Goal: Task Accomplishment & Management: Manage account settings

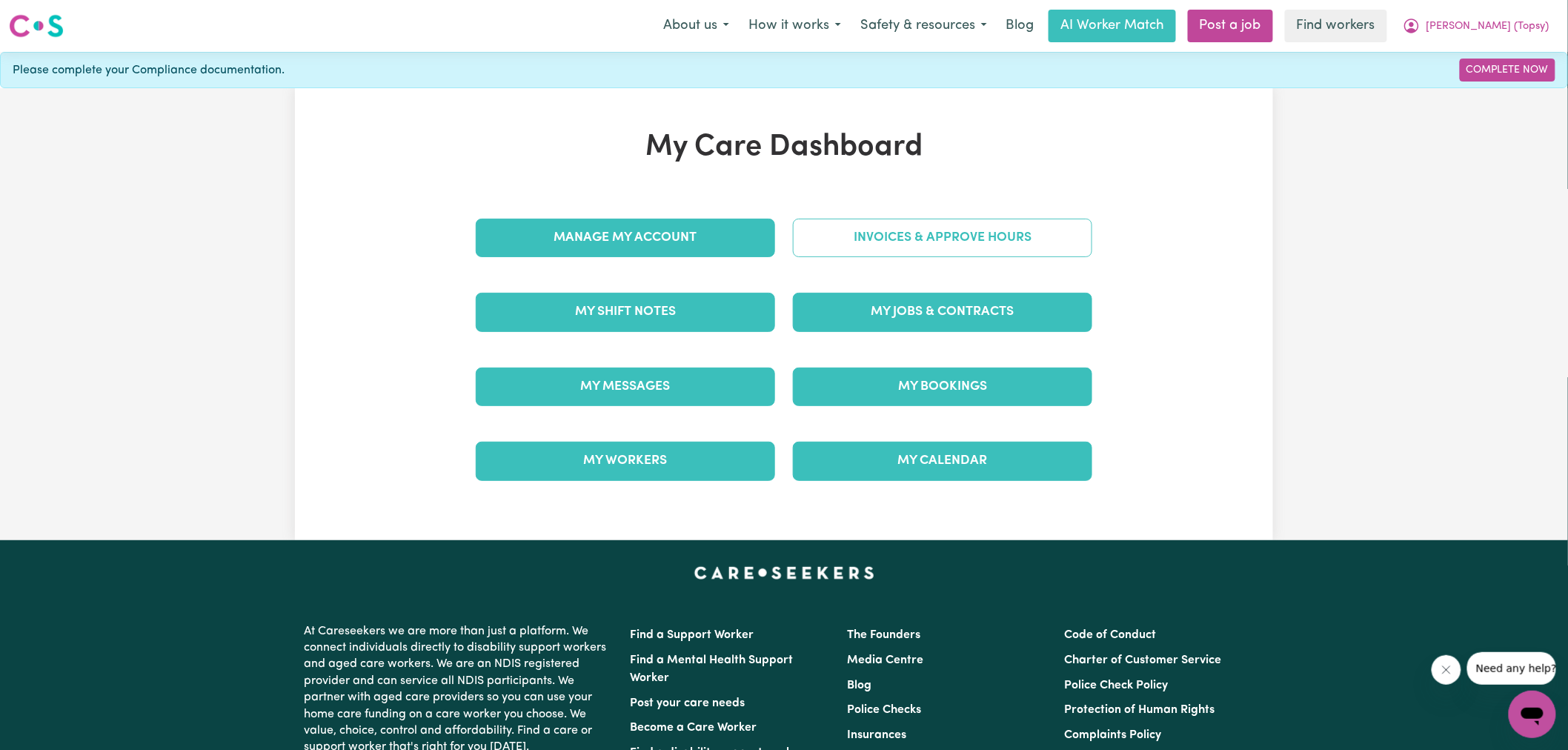
click at [868, 240] on link "Invoices & Approve Hours" at bounding box center [943, 238] width 299 height 39
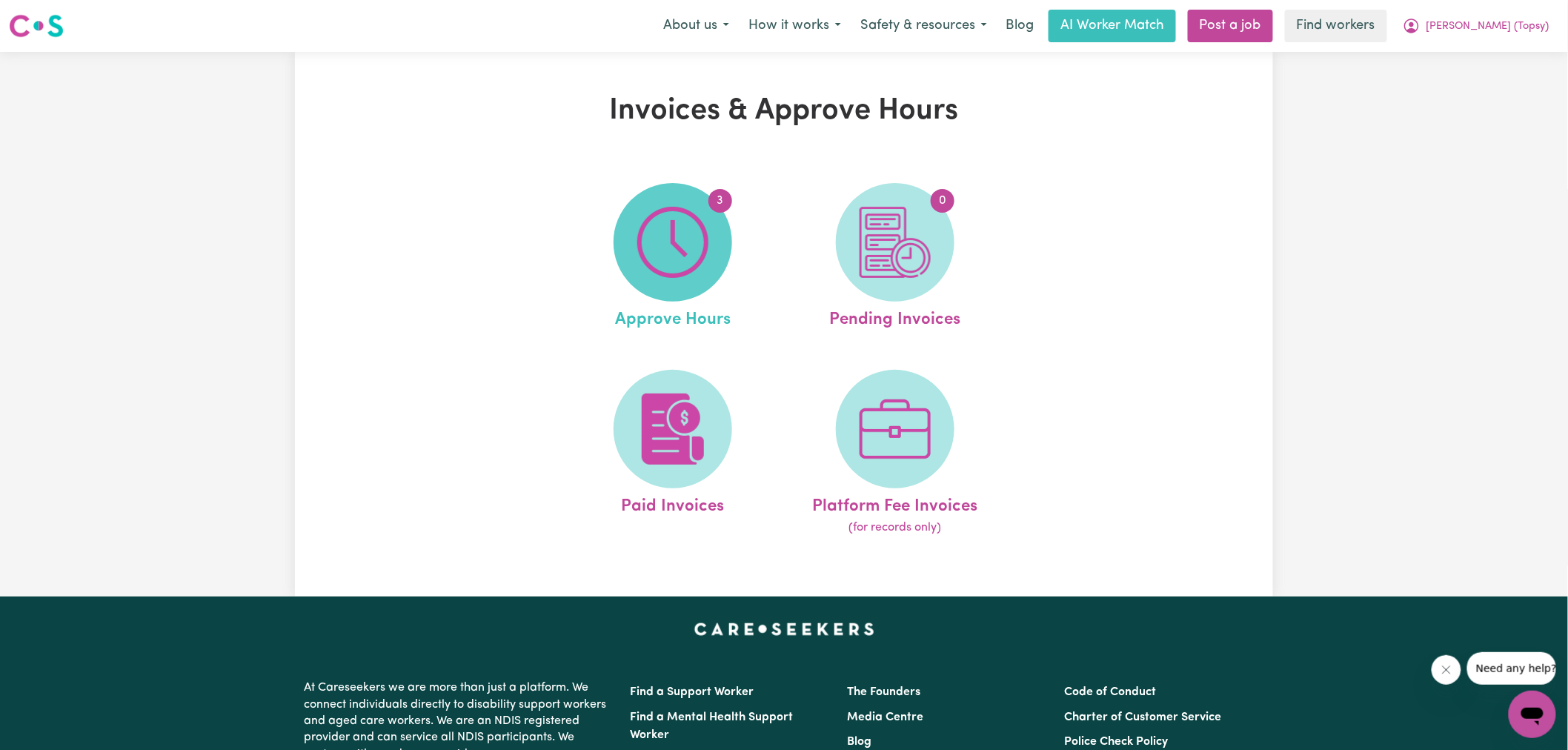
click at [710, 246] on span "3" at bounding box center [672, 242] width 118 height 118
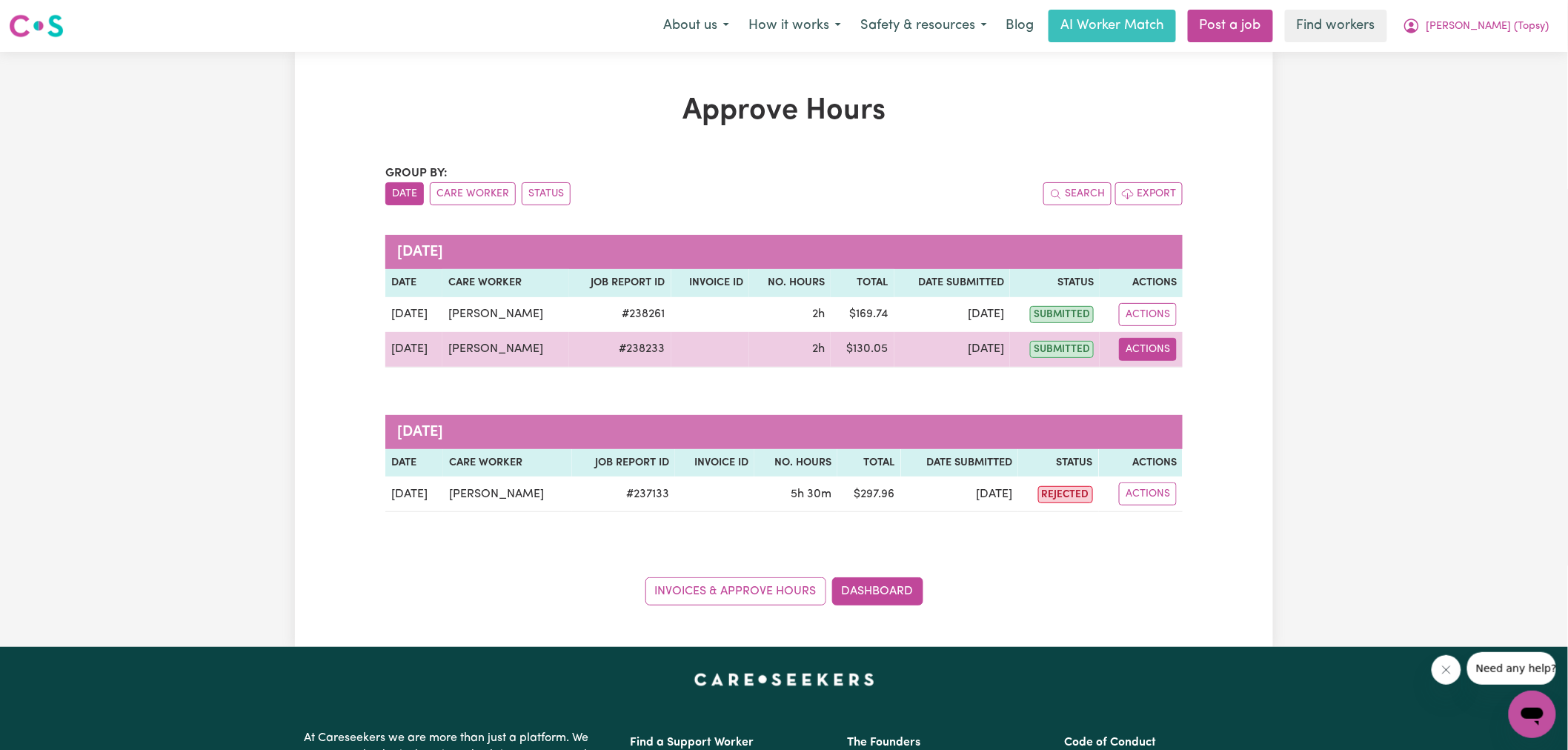
click at [1138, 353] on button "Actions" at bounding box center [1148, 349] width 58 height 23
click at [1187, 378] on link "View Job Report" at bounding box center [1186, 384] width 127 height 30
select select "pm"
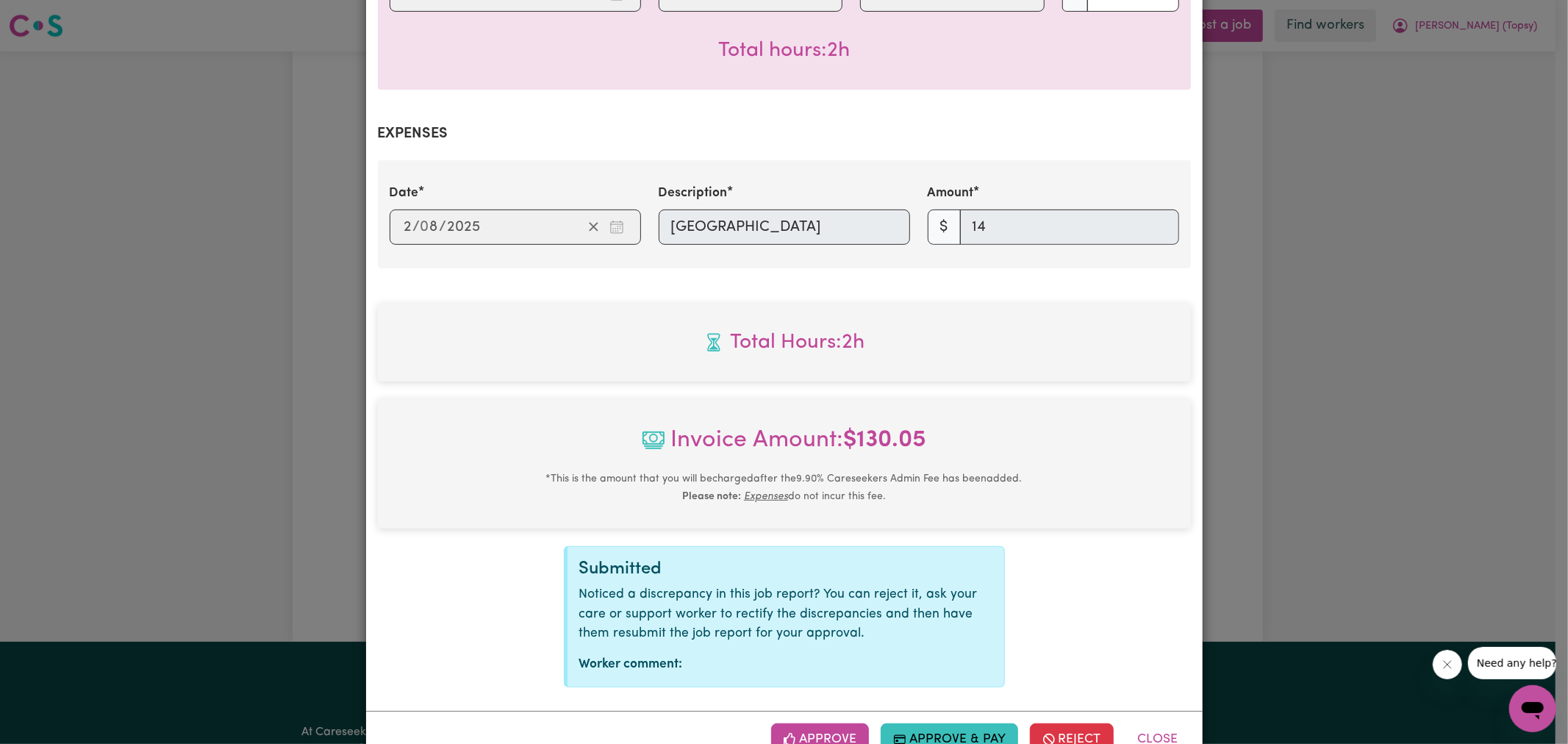
scroll to position [479, 0]
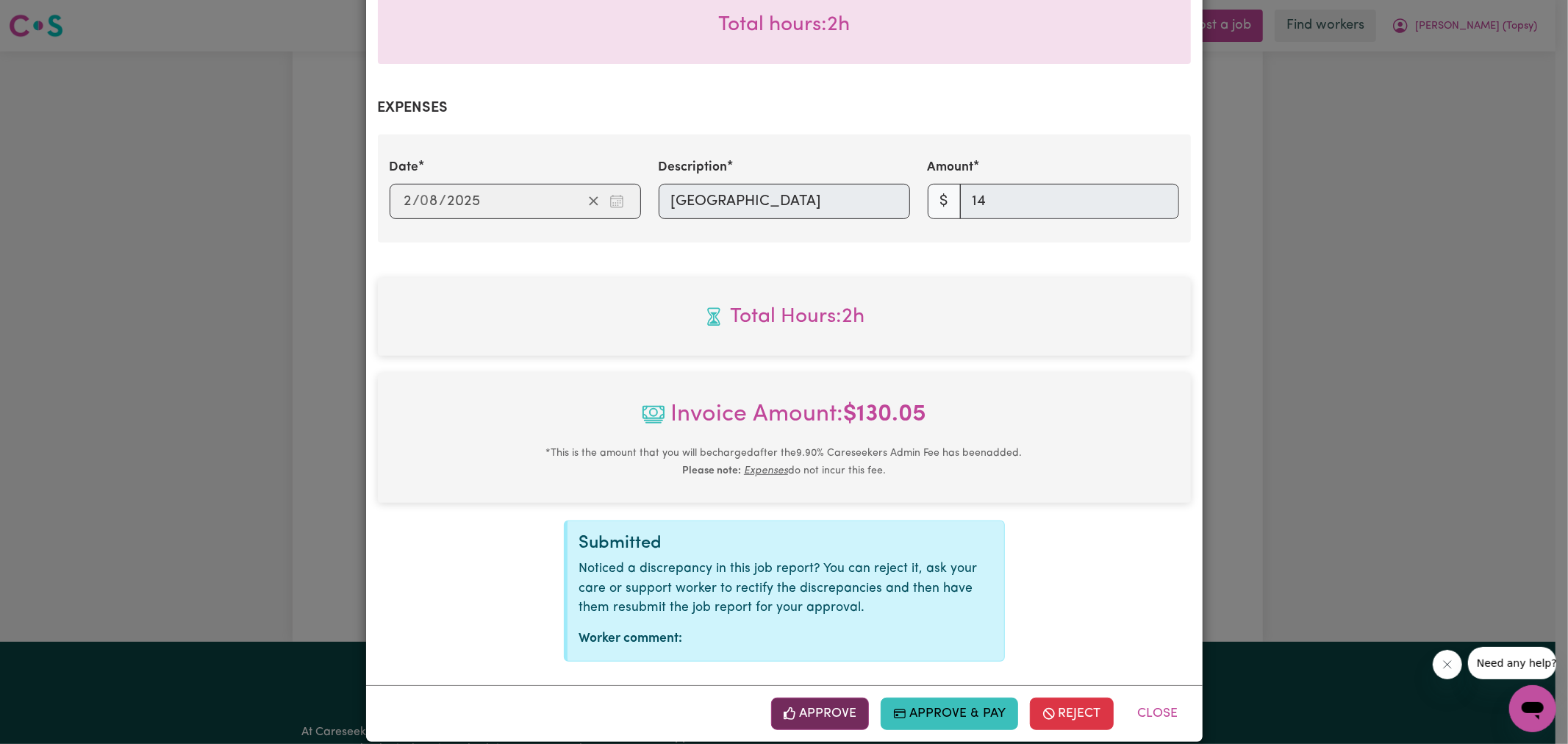
click at [848, 698] on button "Approve" at bounding box center [820, 714] width 98 height 33
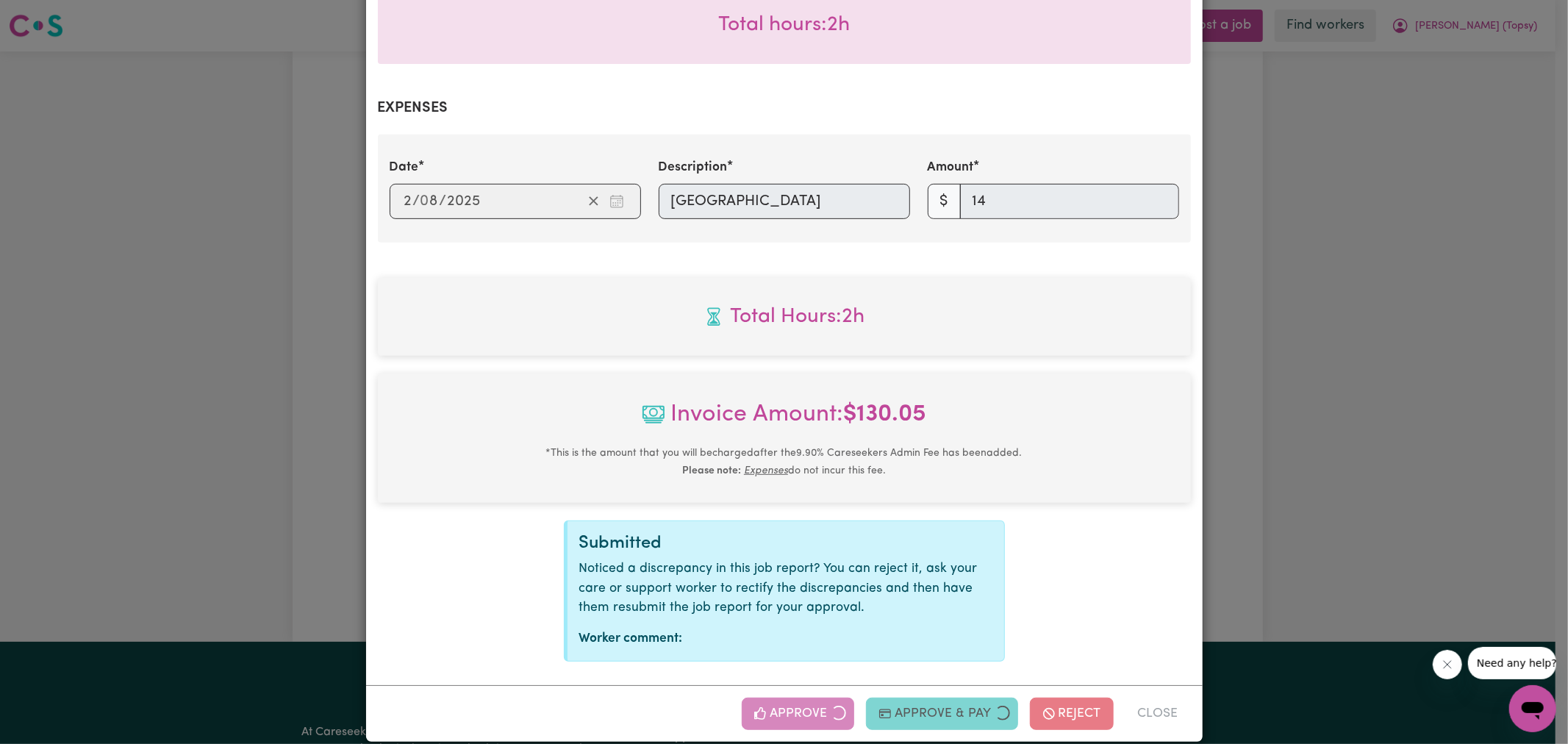
click at [1421, 369] on div "Job Report # 238233 - [PERSON_NAME] Summary Job report # 238233 Client name: [P…" at bounding box center [784, 372] width 1568 height 744
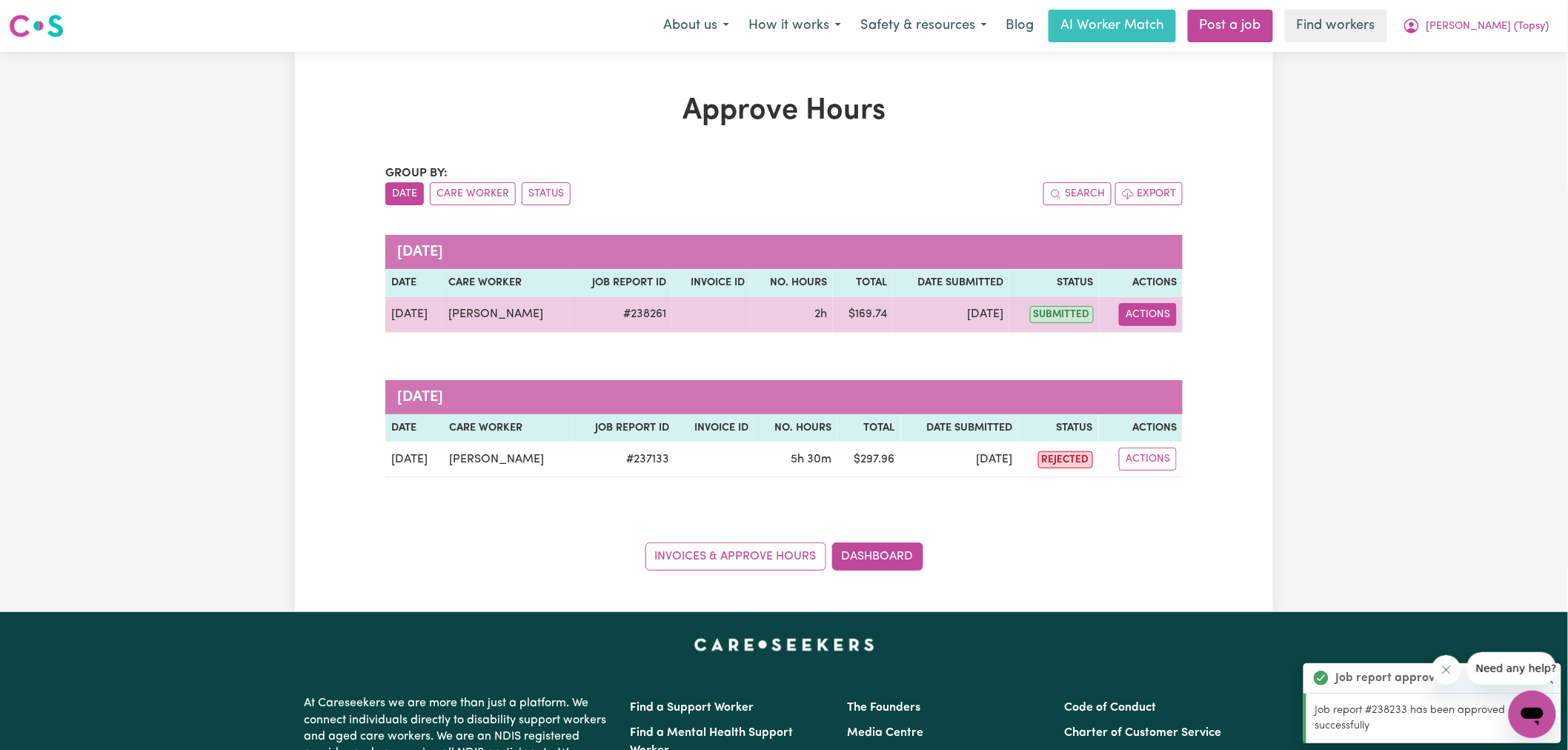
click at [1158, 307] on button "Actions" at bounding box center [1148, 314] width 58 height 23
click at [1184, 356] on link "View Job Report" at bounding box center [1186, 349] width 127 height 30
select select "pm"
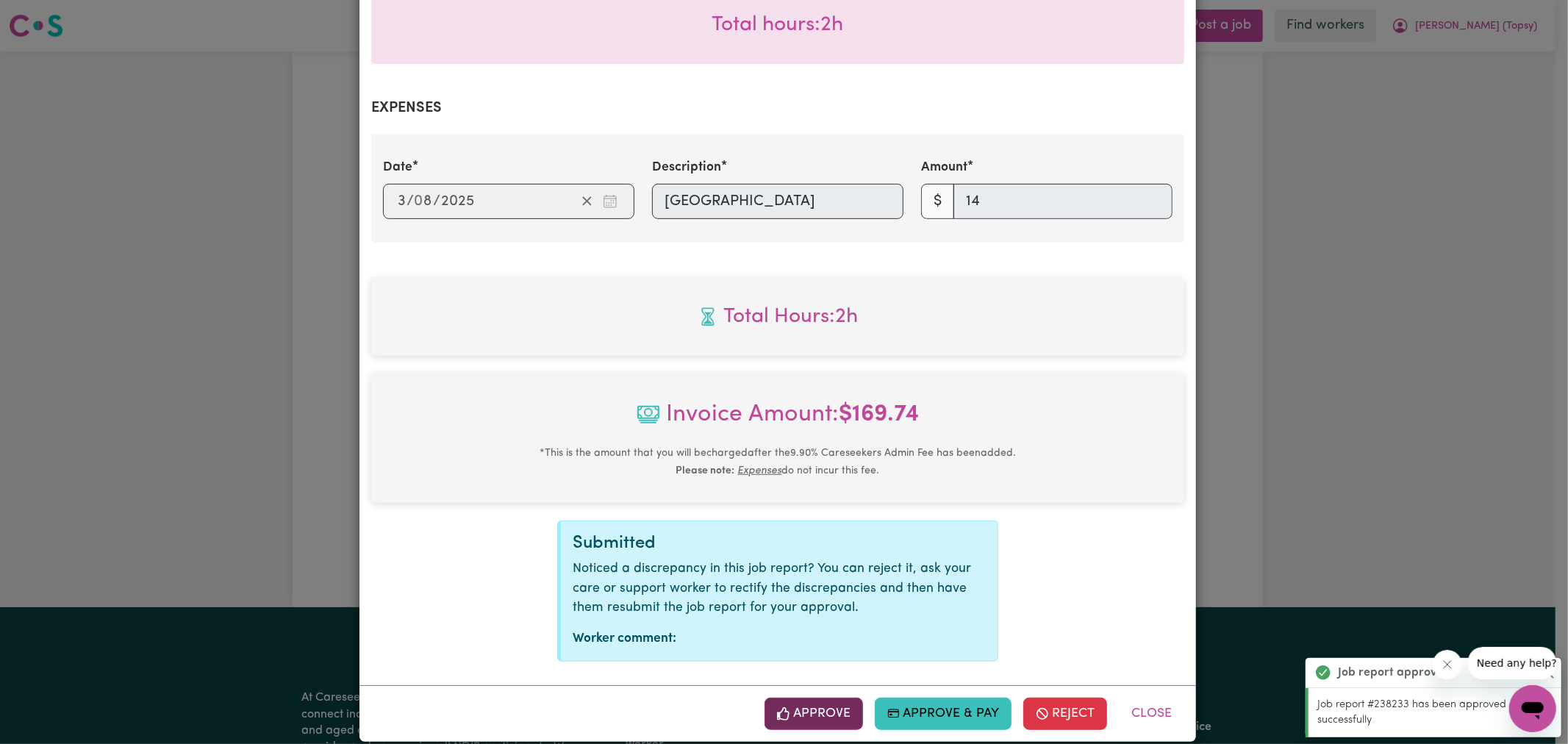
click at [803, 698] on button "Approve" at bounding box center [814, 714] width 98 height 33
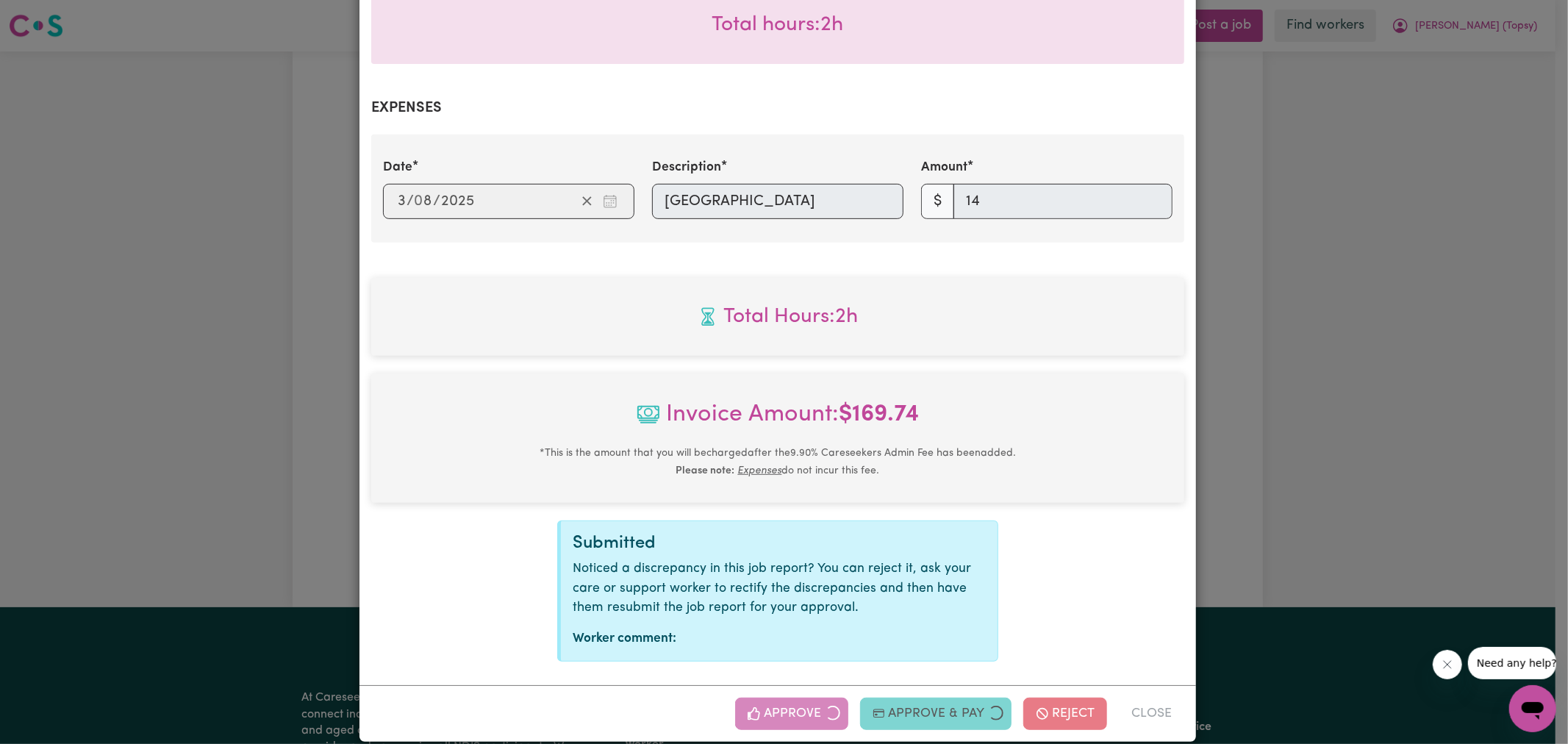
click at [1334, 405] on div "Job Report # 238261 - [PERSON_NAME] Summary Job report # 238261 Client name: [P…" at bounding box center [784, 372] width 1568 height 744
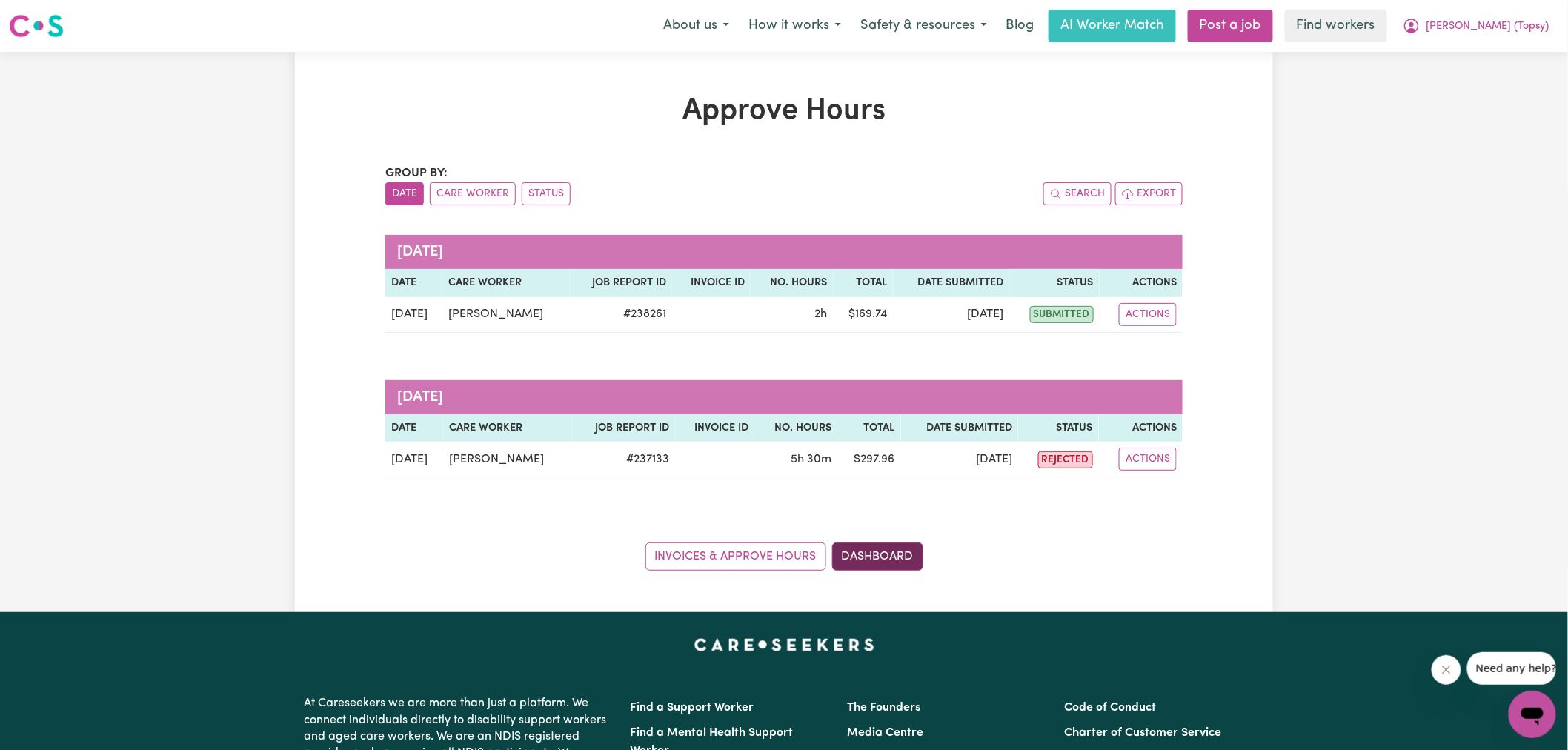
click at [858, 560] on link "Dashboard" at bounding box center [877, 556] width 91 height 28
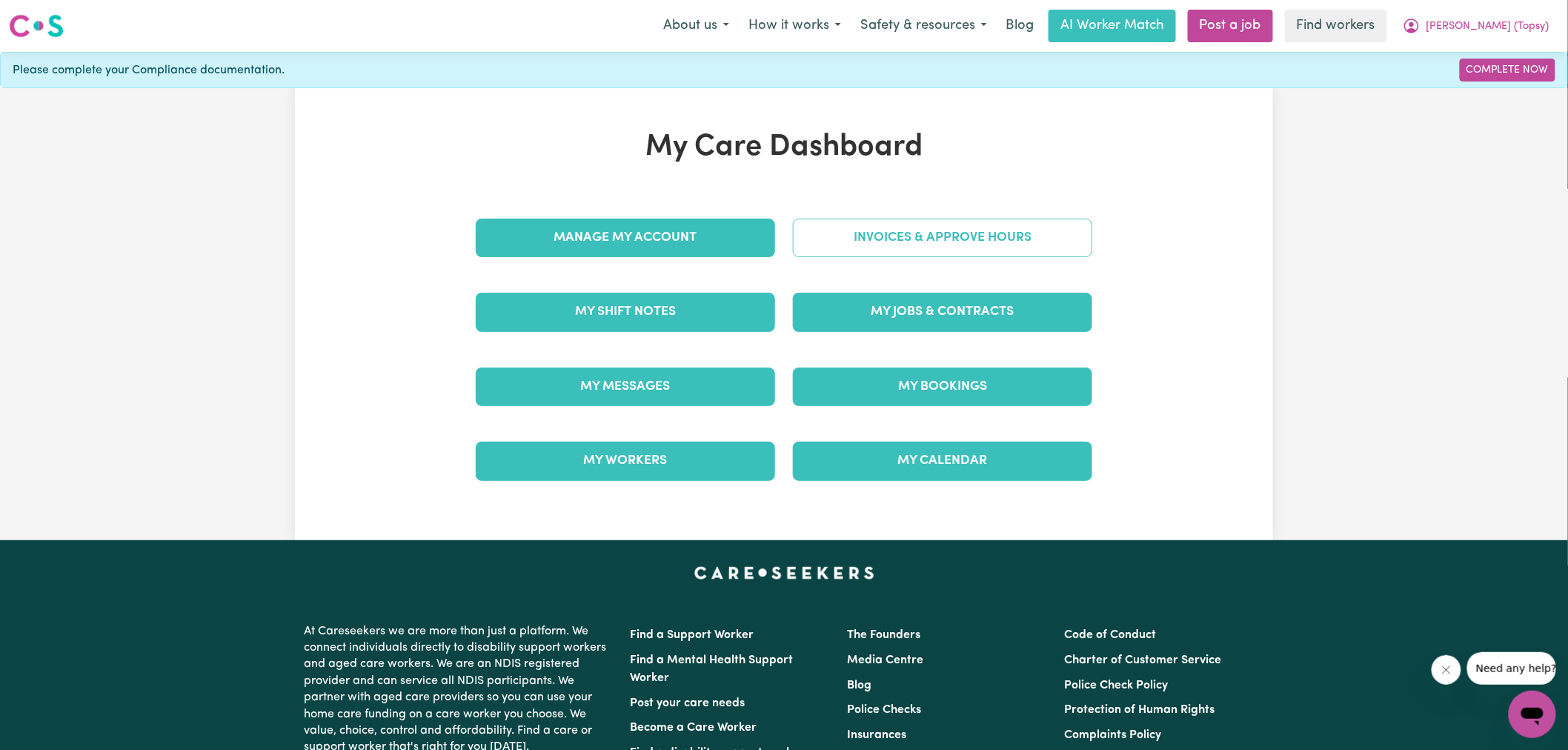
click at [835, 227] on link "Invoices & Approve Hours" at bounding box center [943, 238] width 299 height 39
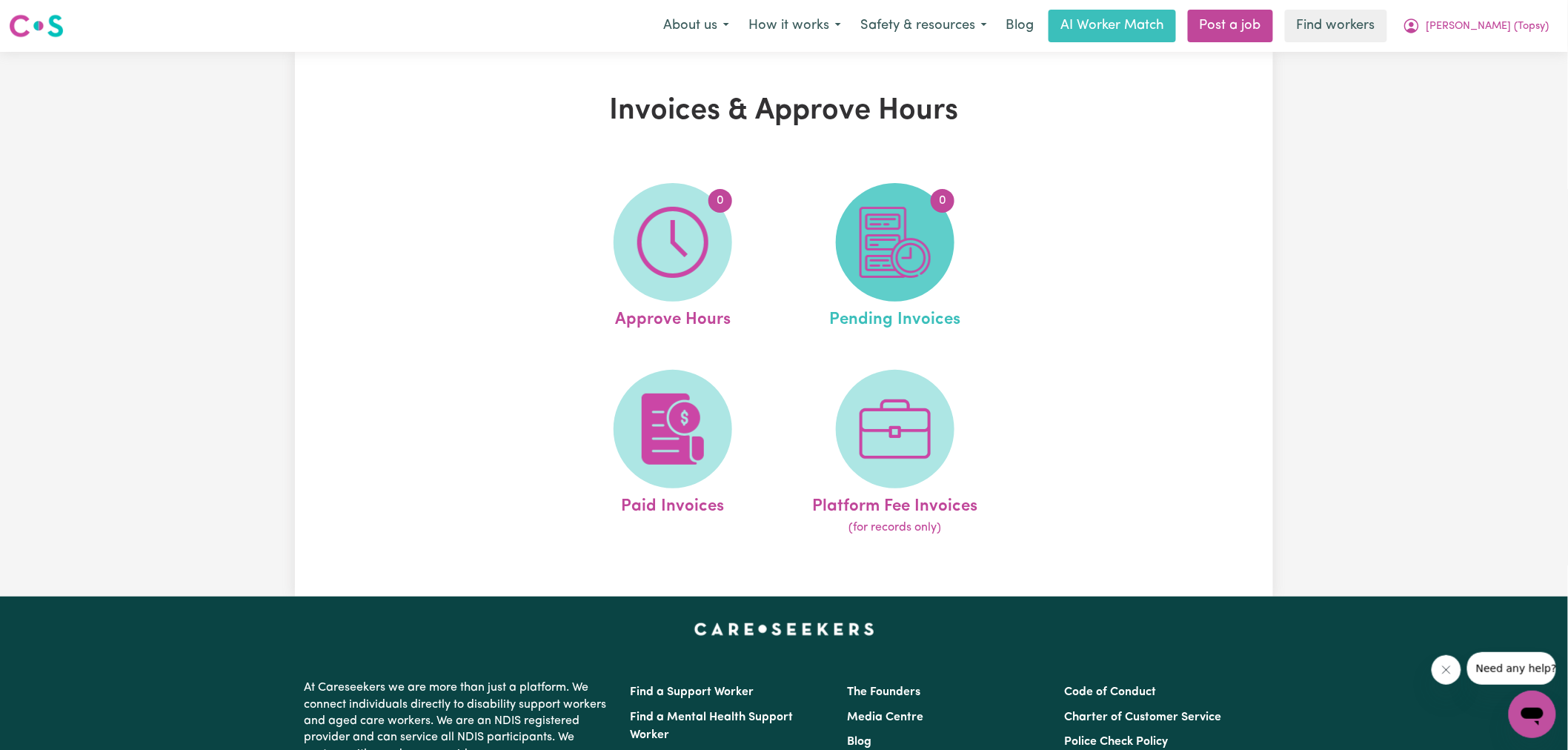
click at [848, 246] on span "0" at bounding box center [895, 242] width 118 height 118
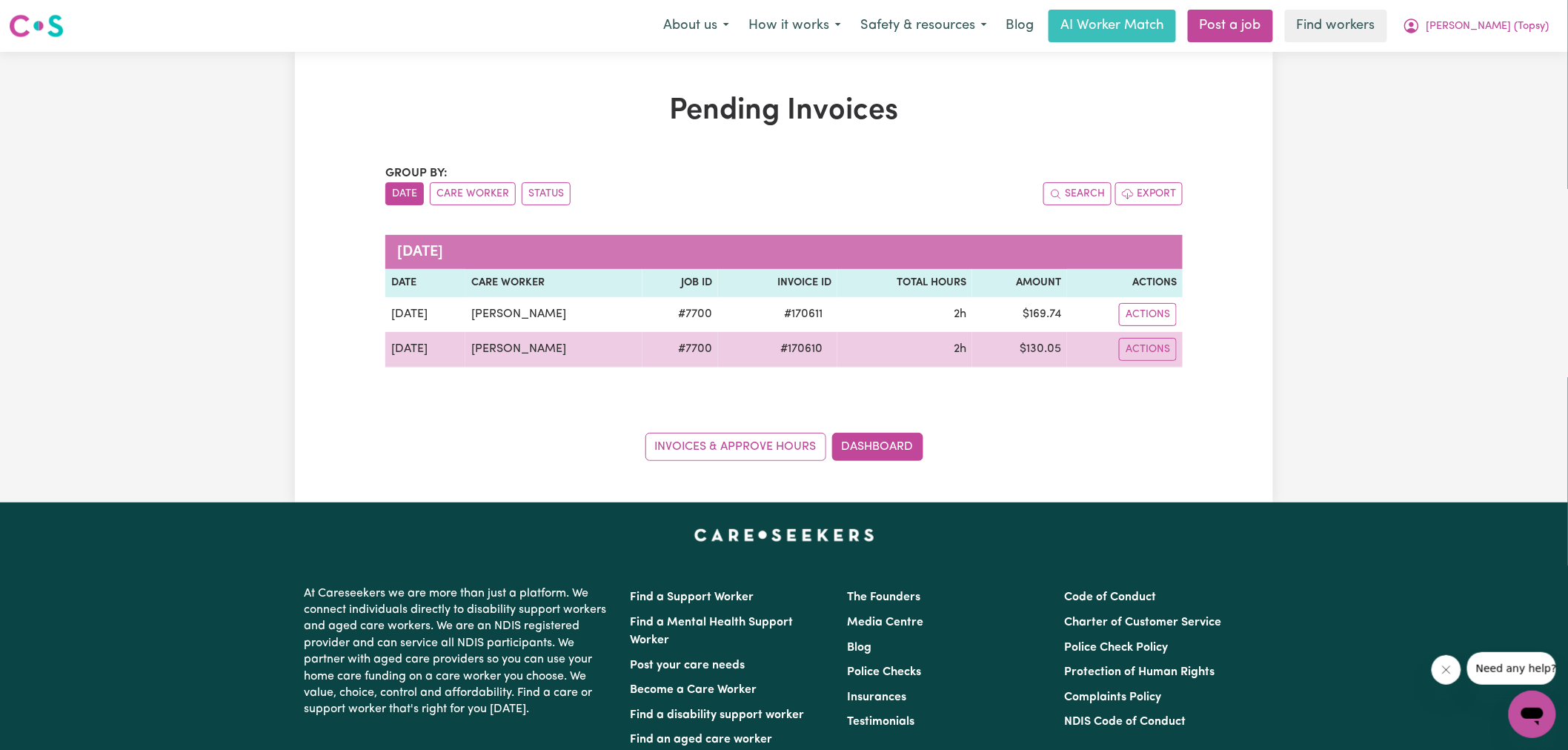
click at [793, 347] on span "# 170610" at bounding box center [801, 349] width 60 height 18
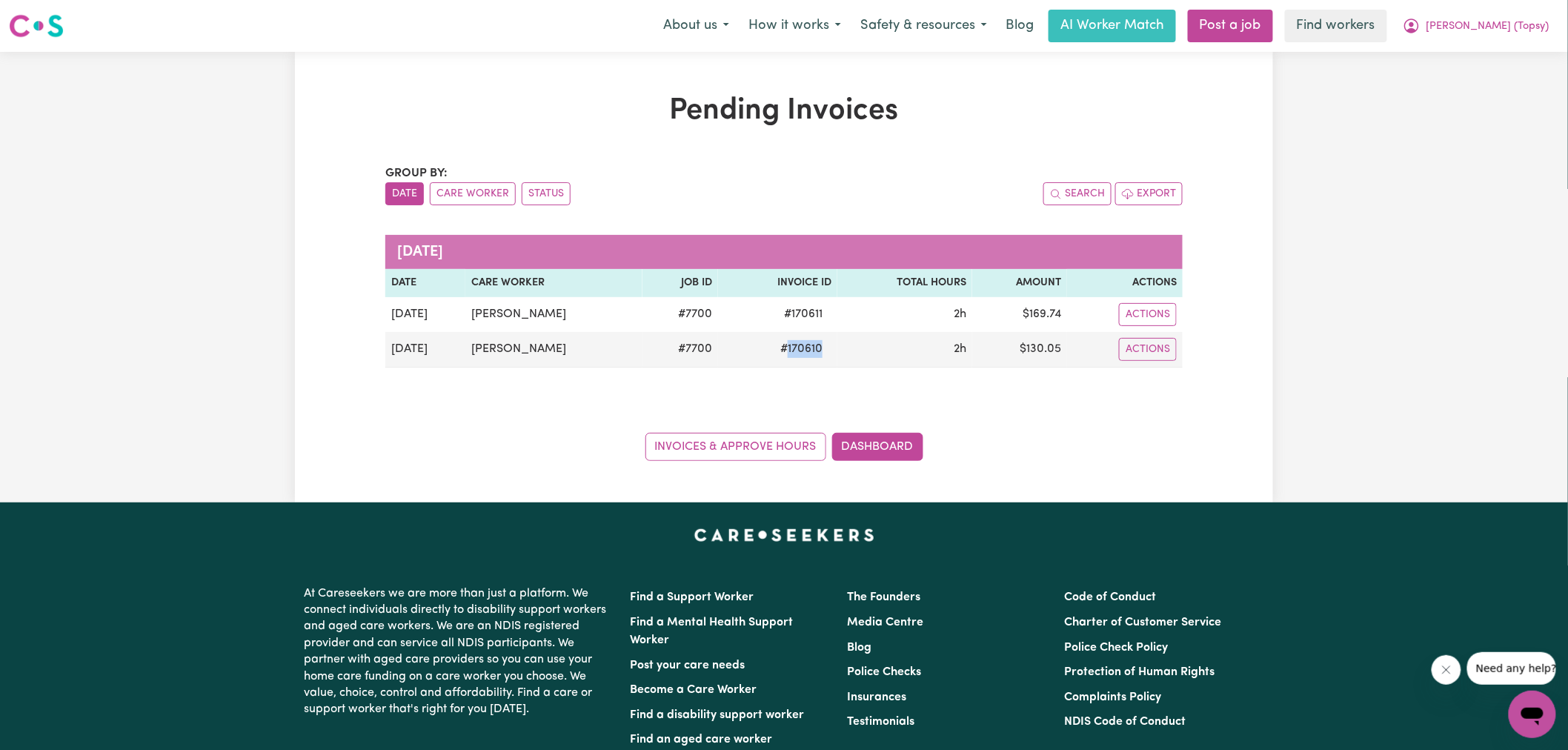
copy span "170610"
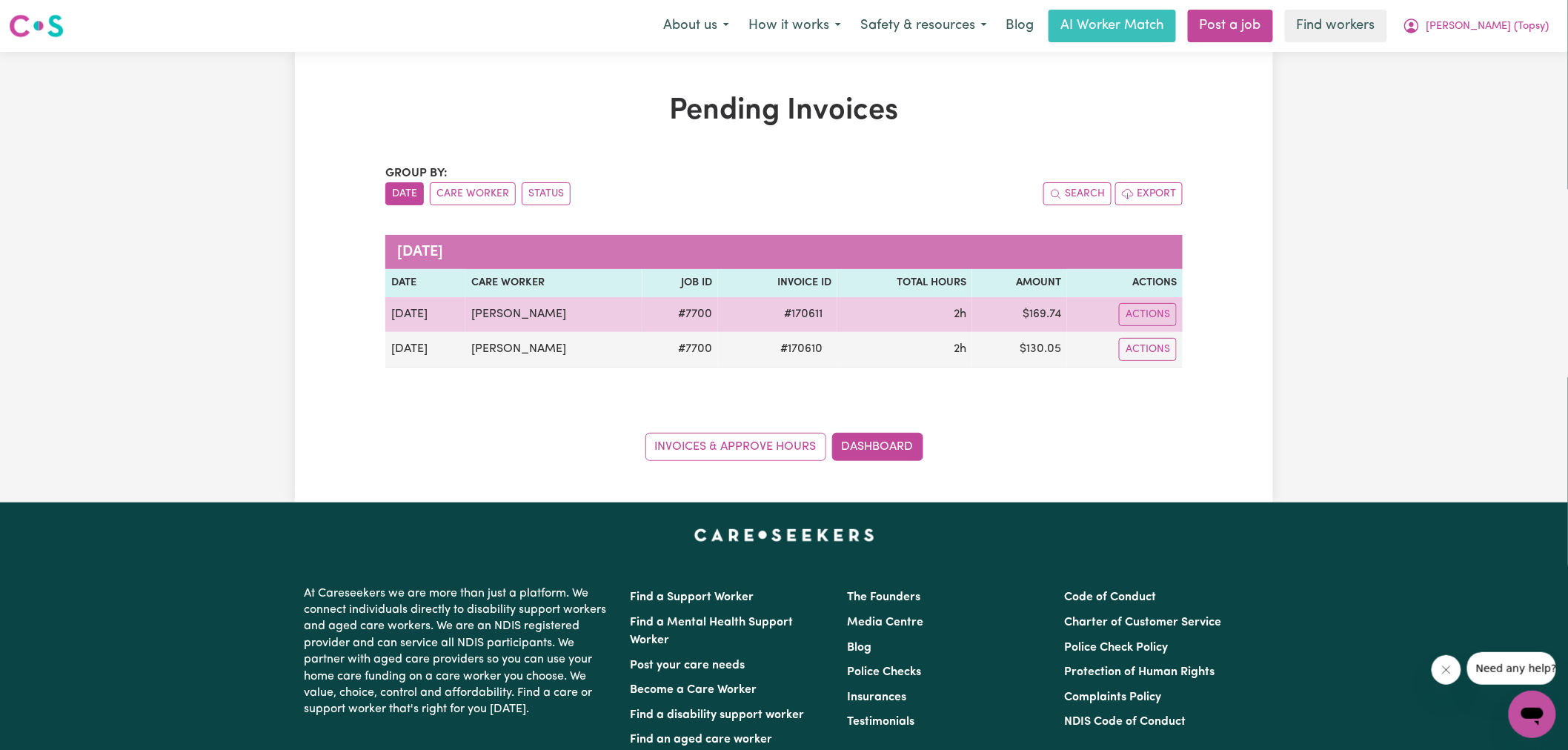
click at [787, 323] on span "# 170611" at bounding box center [803, 314] width 56 height 18
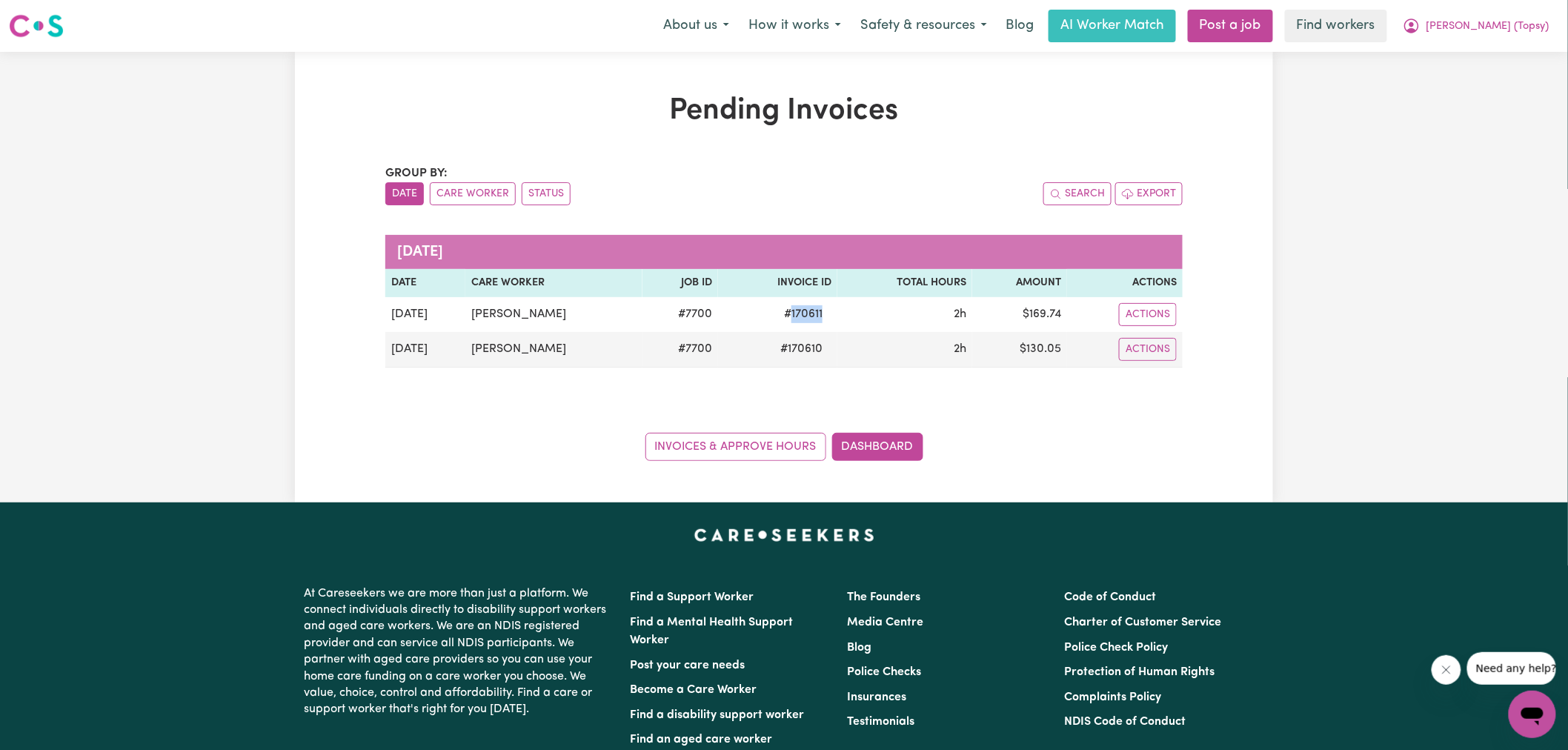
copy span "170611"
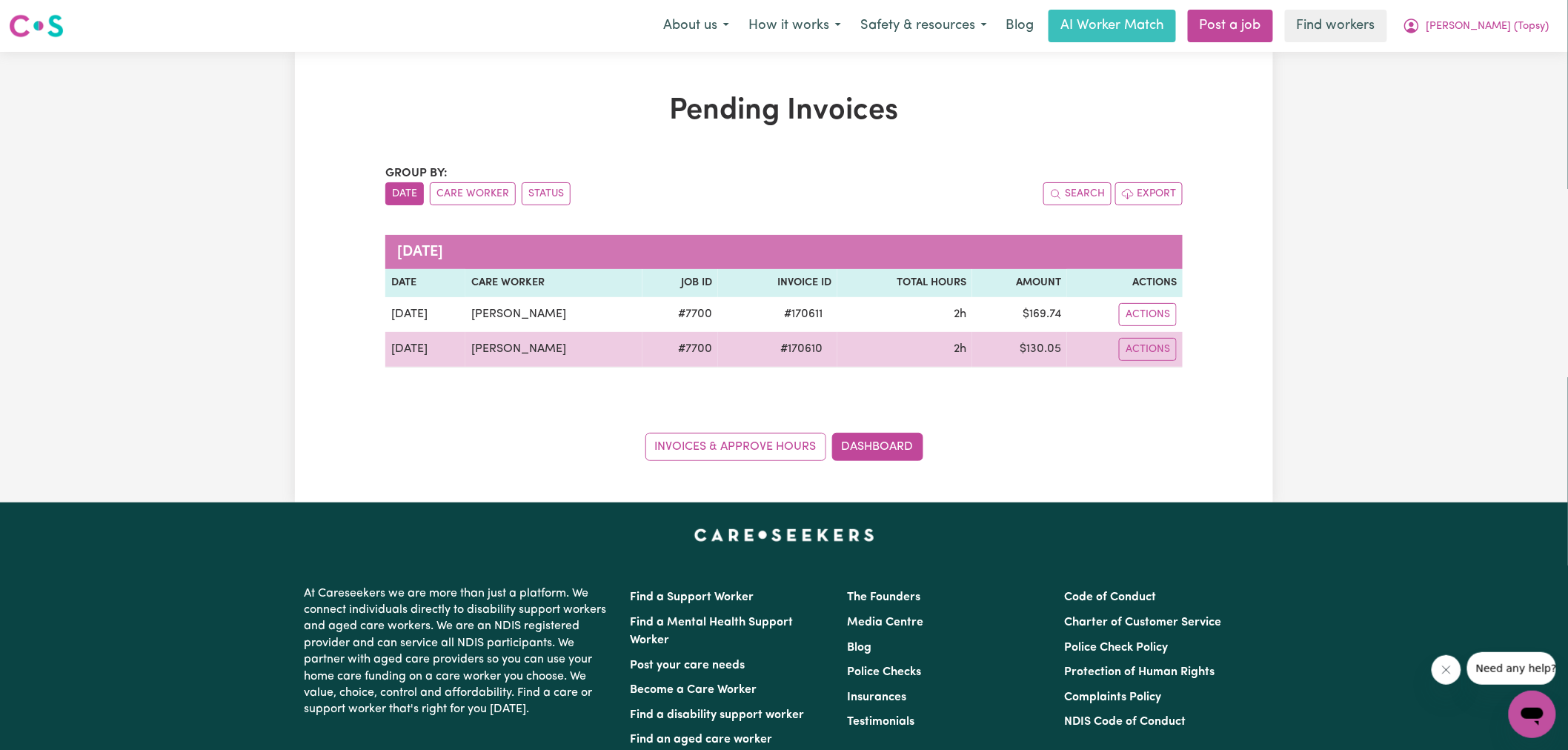
click at [1033, 351] on td "$ 130.05" at bounding box center [1020, 349] width 95 height 36
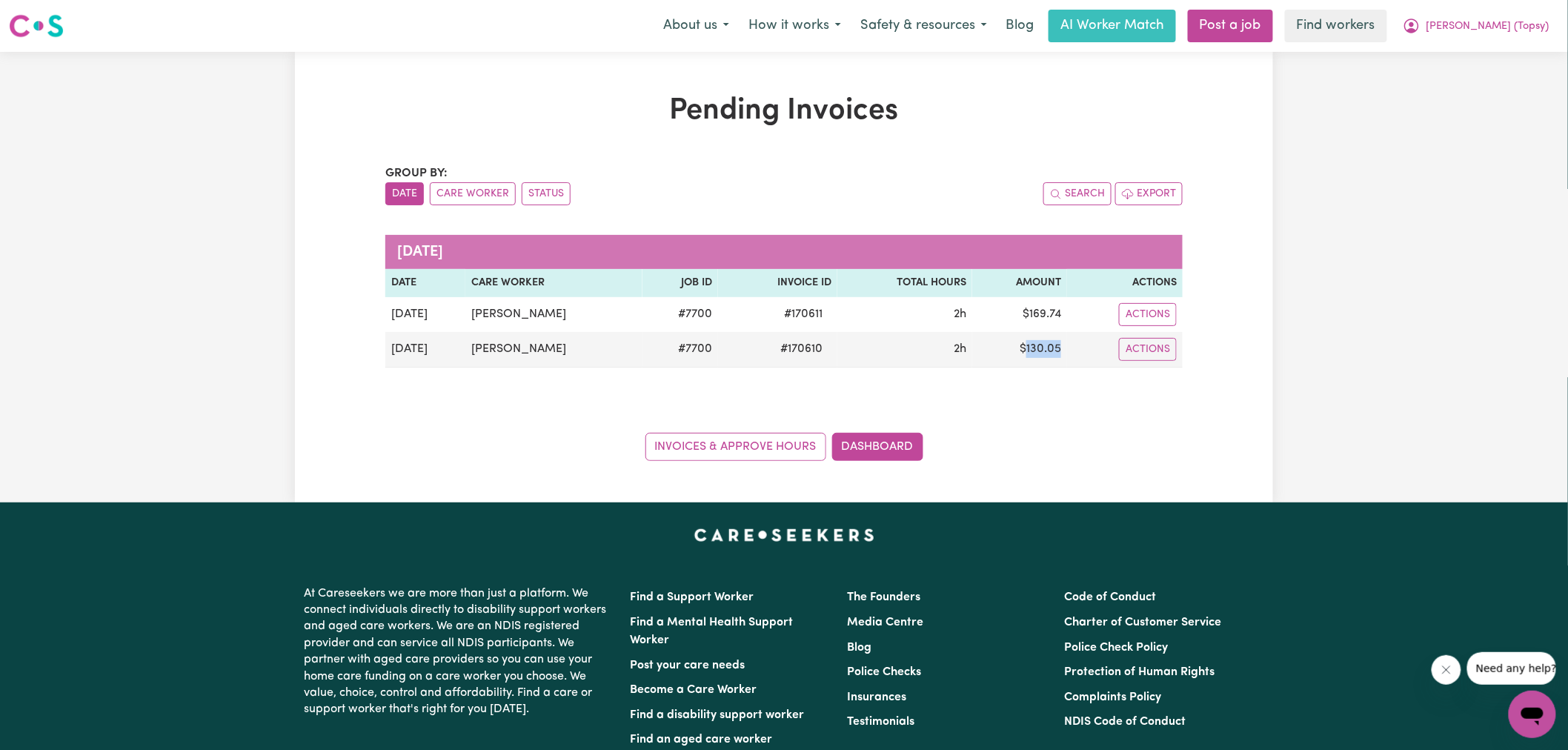
copy td "130.05"
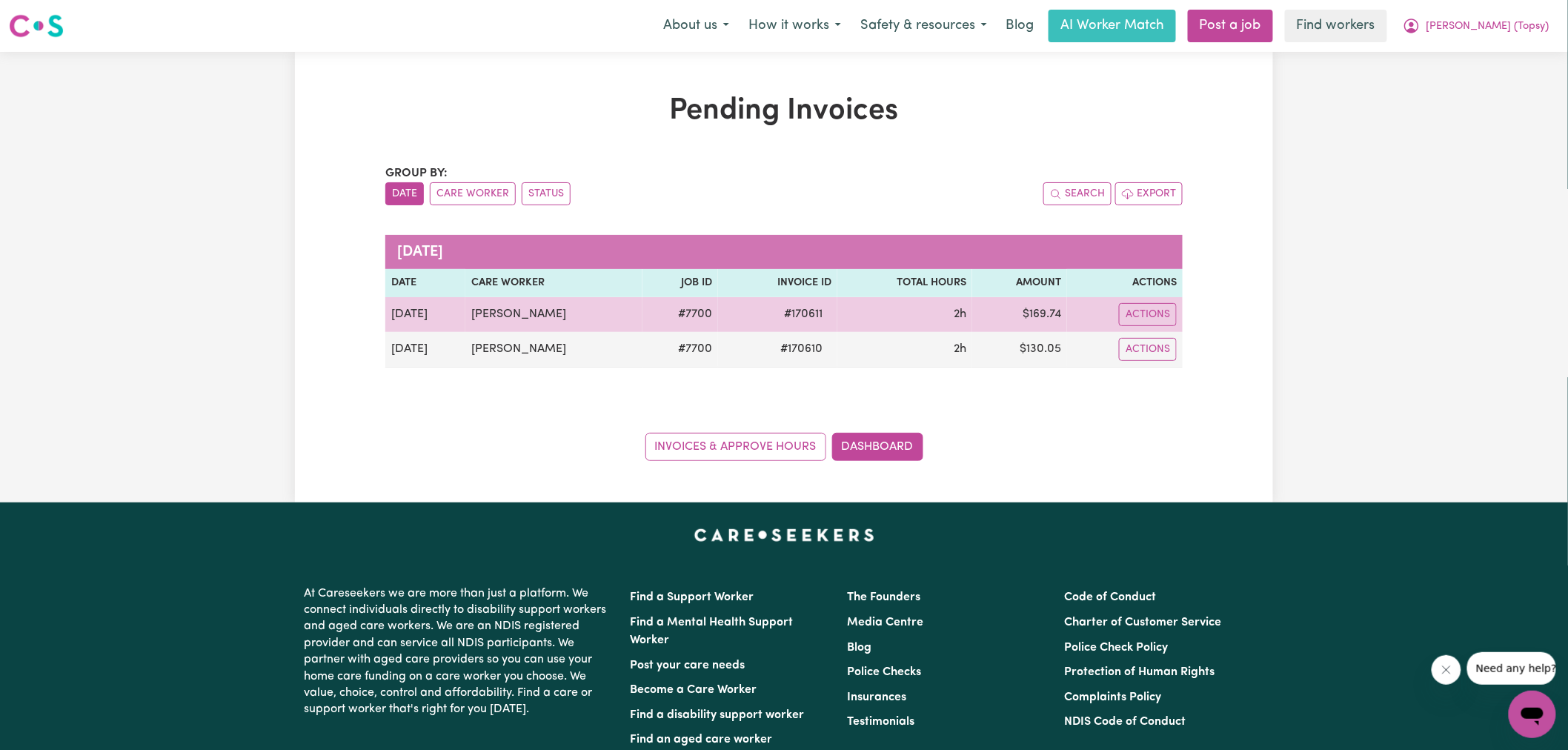
click at [1042, 319] on td "$ 169.74" at bounding box center [1020, 315] width 95 height 35
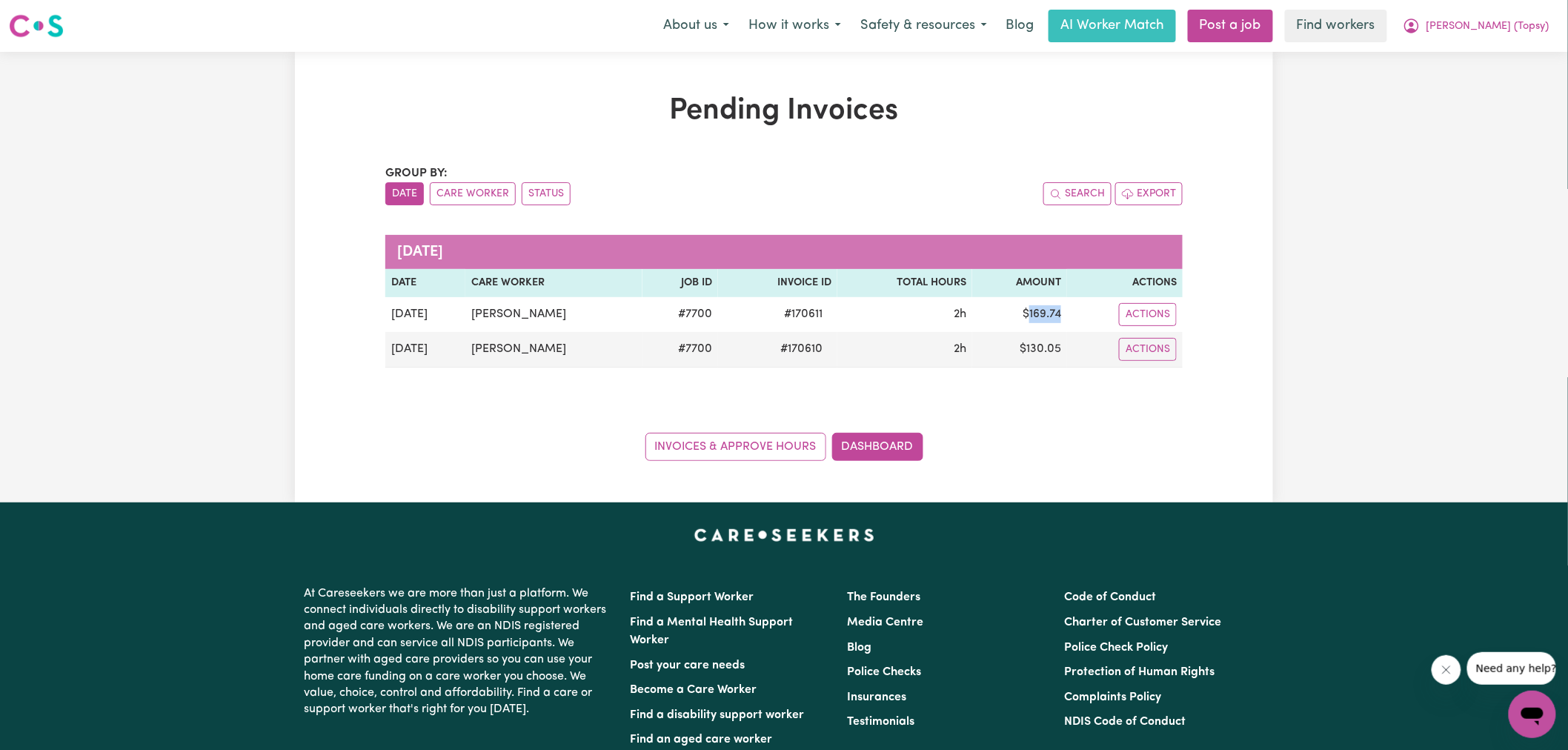
copy td "169.74"
click at [1468, 23] on button "[PERSON_NAME] (Topsy)" at bounding box center [1476, 26] width 166 height 31
click at [1483, 86] on link "Logout" at bounding box center [1499, 85] width 117 height 28
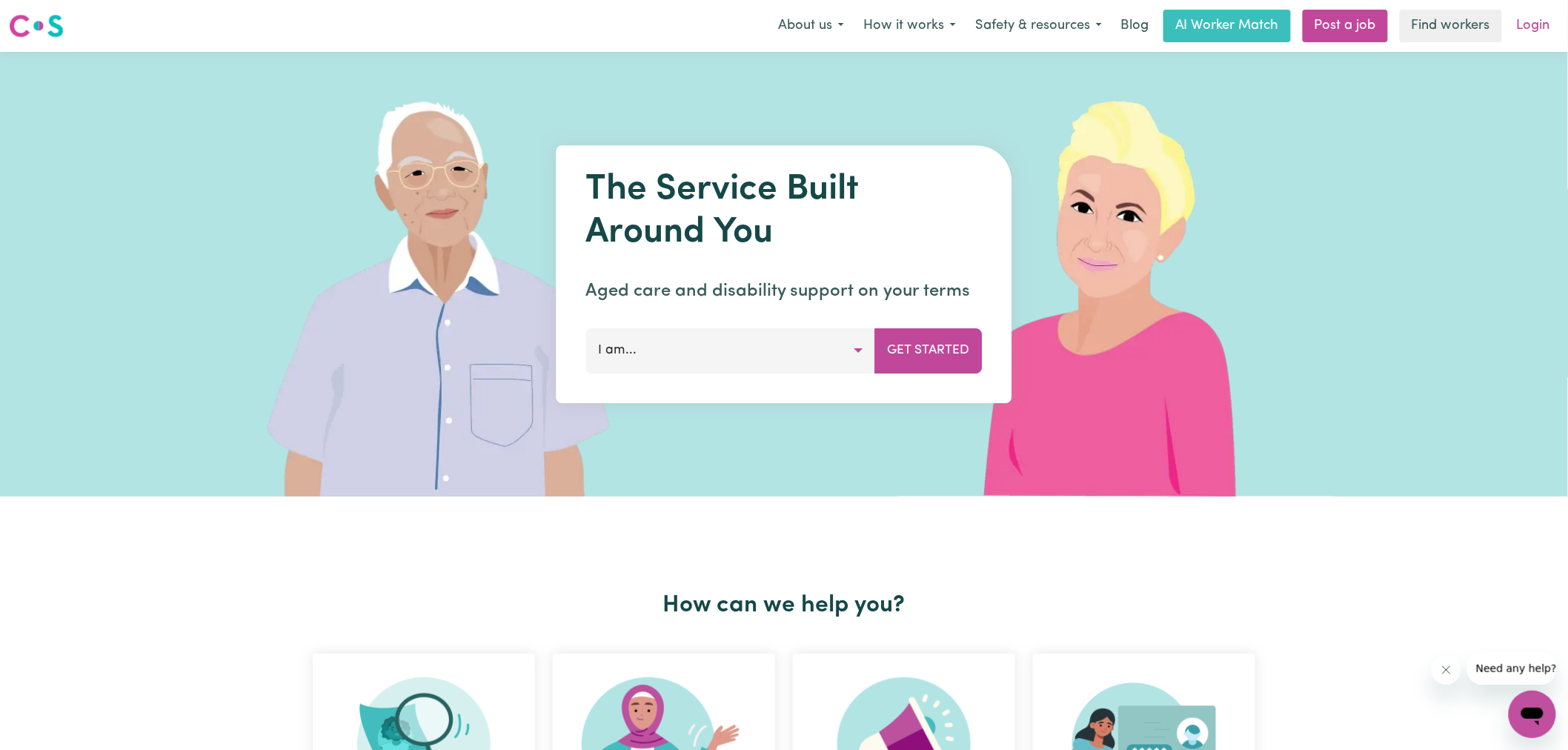
click at [1527, 32] on link "Login" at bounding box center [1533, 26] width 51 height 33
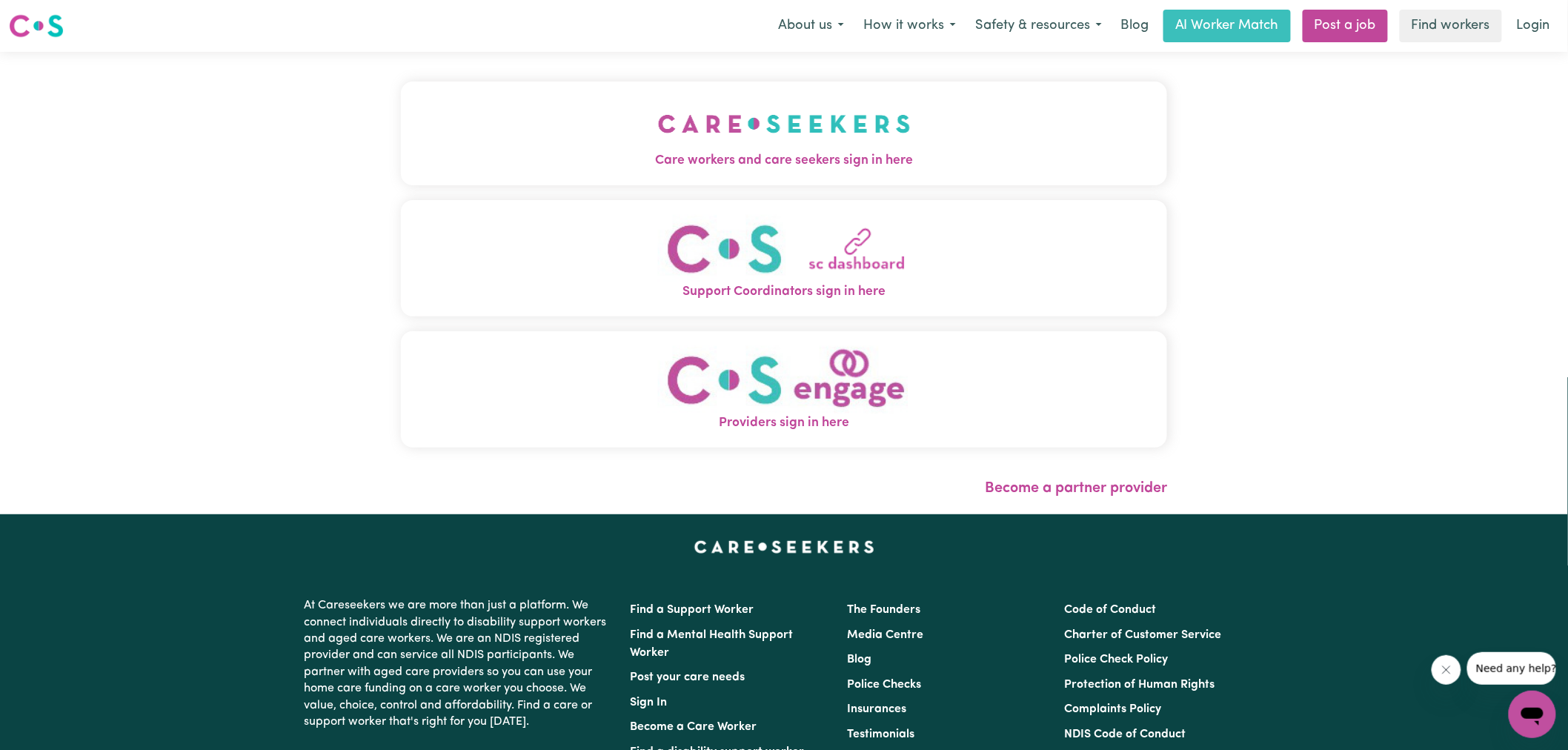
click at [617, 182] on button "Care workers and care seekers sign in here" at bounding box center [784, 134] width 766 height 104
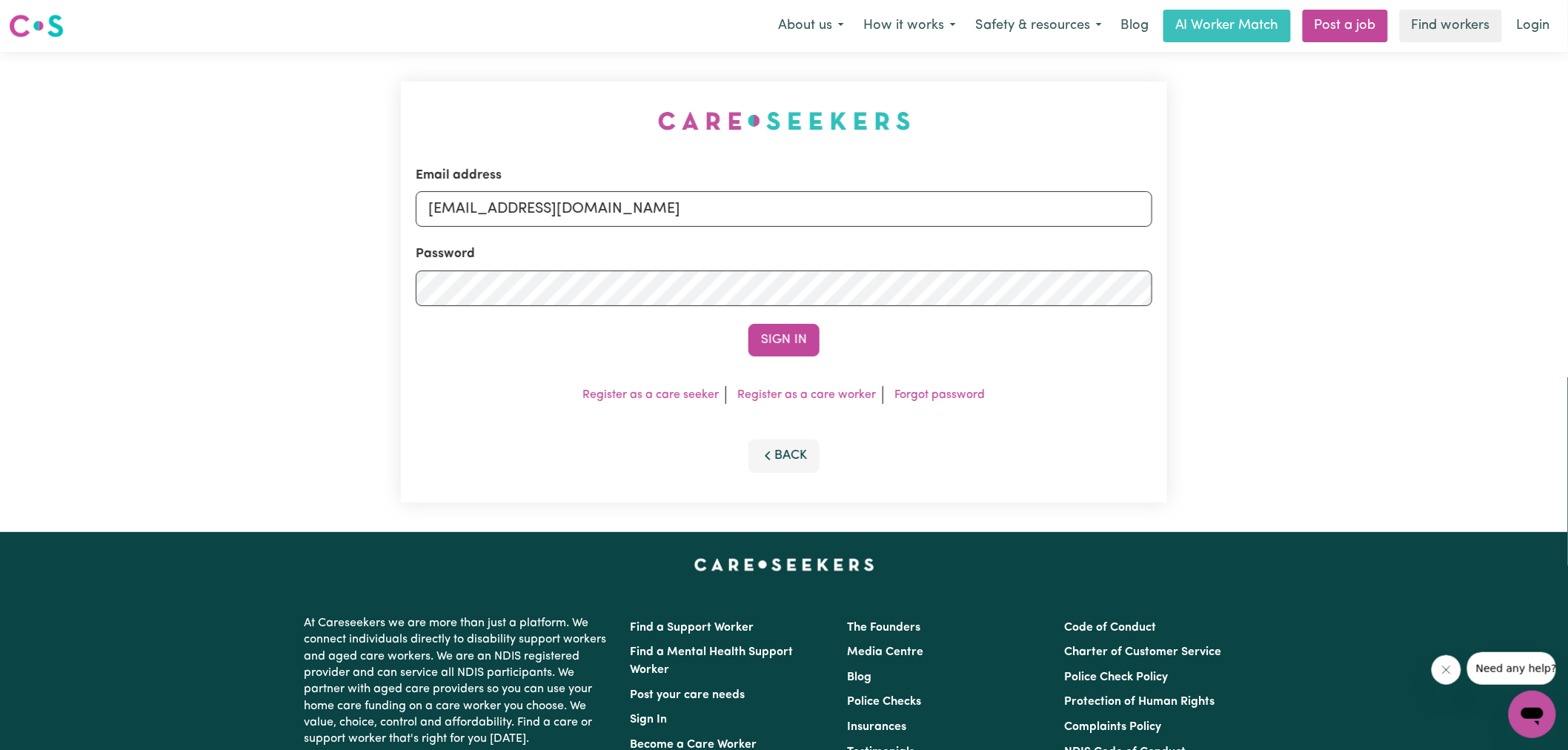
drag, startPoint x: 516, startPoint y: 109, endPoint x: 684, endPoint y: 195, distance: 188.7
click at [515, 108] on div "Email address [EMAIL_ADDRESS][DOMAIN_NAME] Password Sign In Register as a care …" at bounding box center [784, 292] width 784 height 481
drag, startPoint x: 506, startPoint y: 211, endPoint x: 1556, endPoint y: 360, distance: 1060.5
click at [1538, 358] on div "Email address [EMAIL_ADDRESS][DOMAIN_NAME] Password Sign In Register as a care …" at bounding box center [784, 292] width 1568 height 481
type input "[EMAIL_ADDRESS][DOMAIN_NAME]"
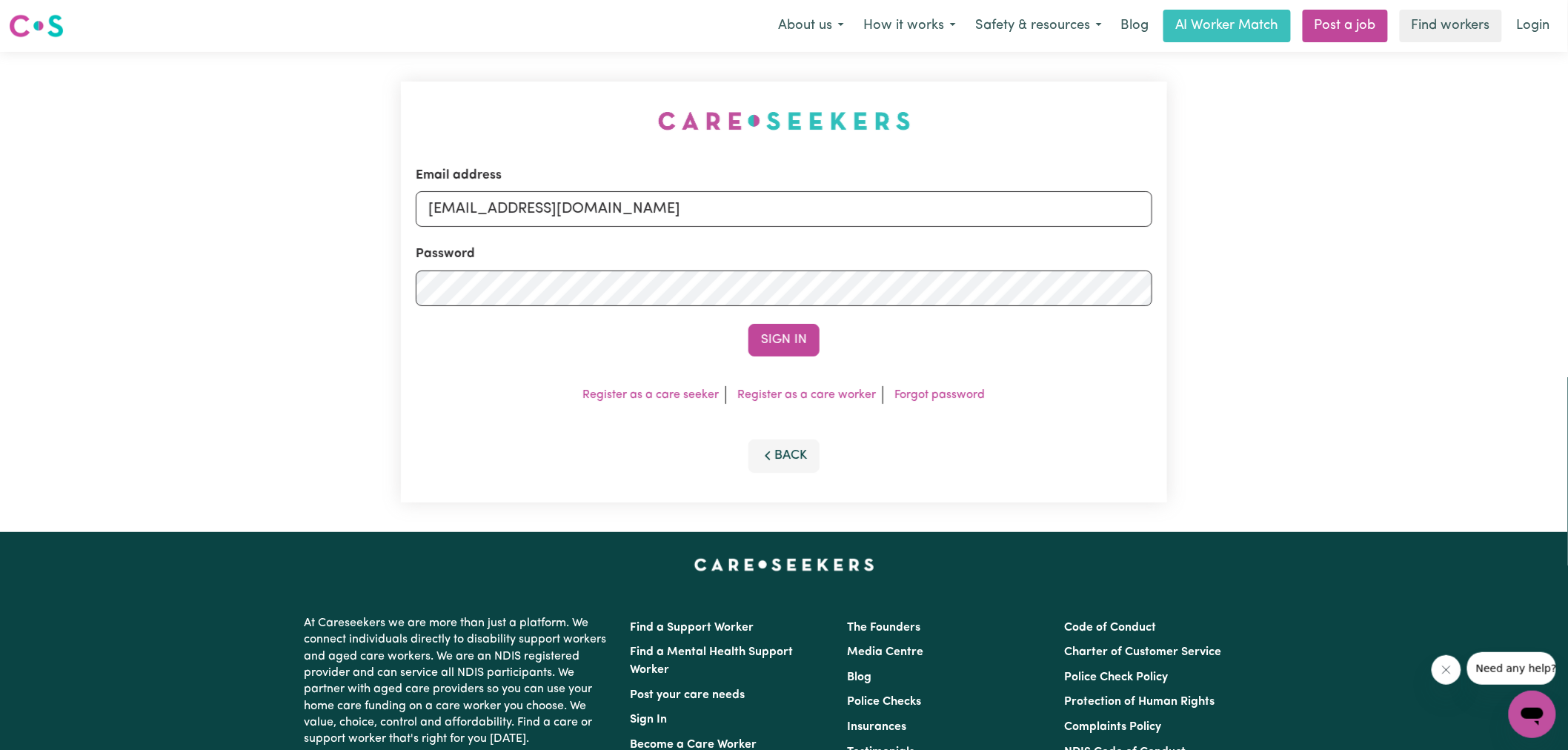
click at [748, 324] on button "Sign In" at bounding box center [783, 340] width 71 height 33
